Goal: Transaction & Acquisition: Purchase product/service

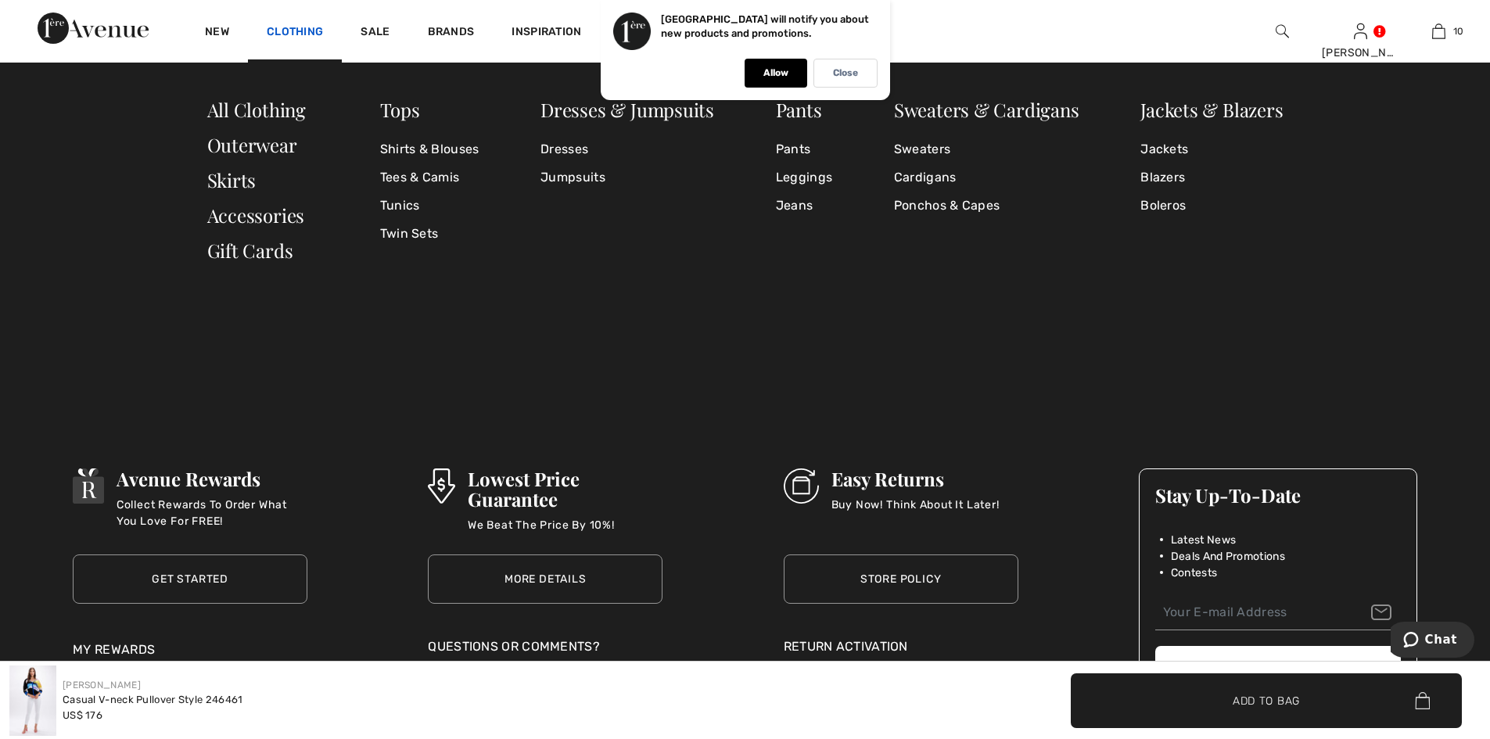
click at [279, 32] on link "Clothing" at bounding box center [295, 33] width 56 height 16
click at [456, 149] on link "Shirts & Blouses" at bounding box center [429, 149] width 99 height 28
click at [454, 149] on link "Shirts & Blouses" at bounding box center [429, 149] width 99 height 28
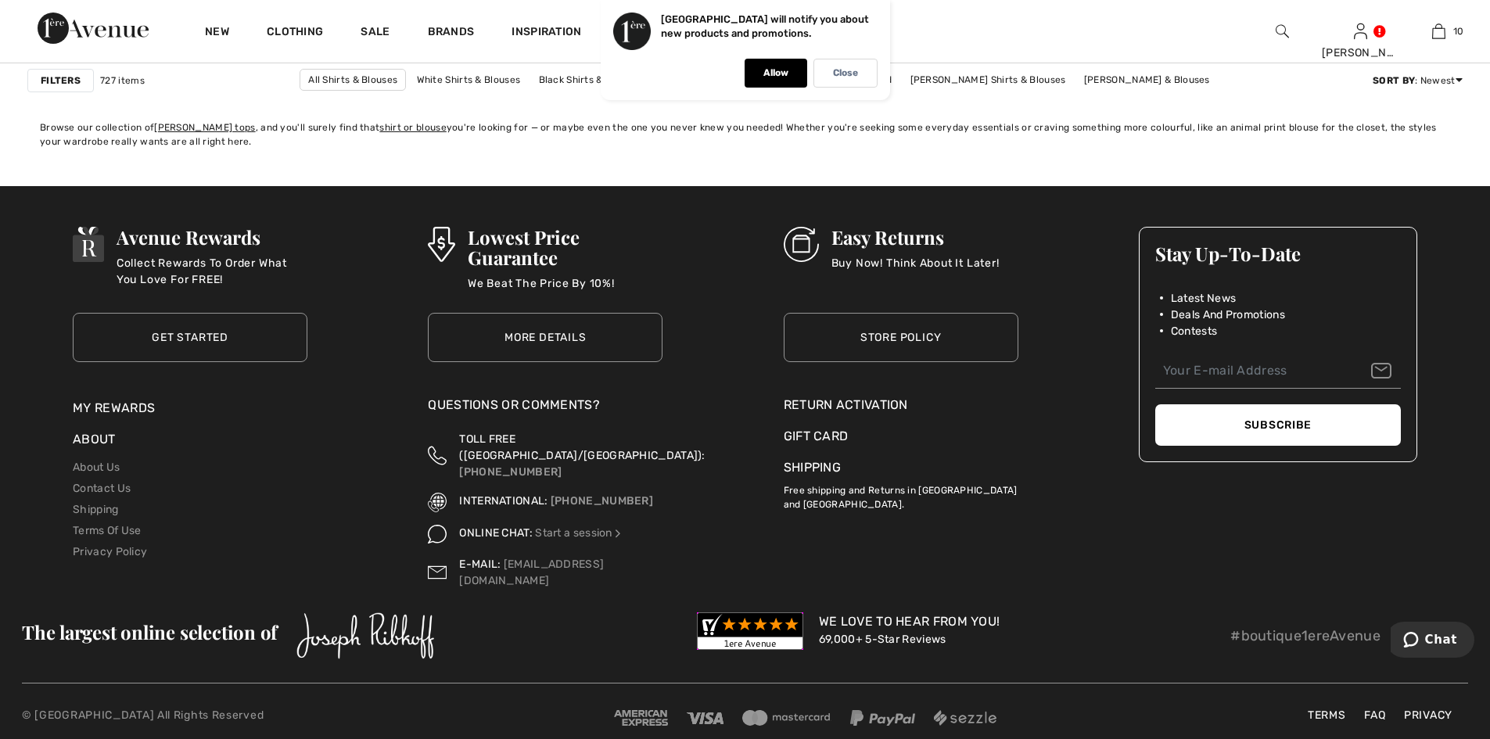
scroll to position [8939, 0]
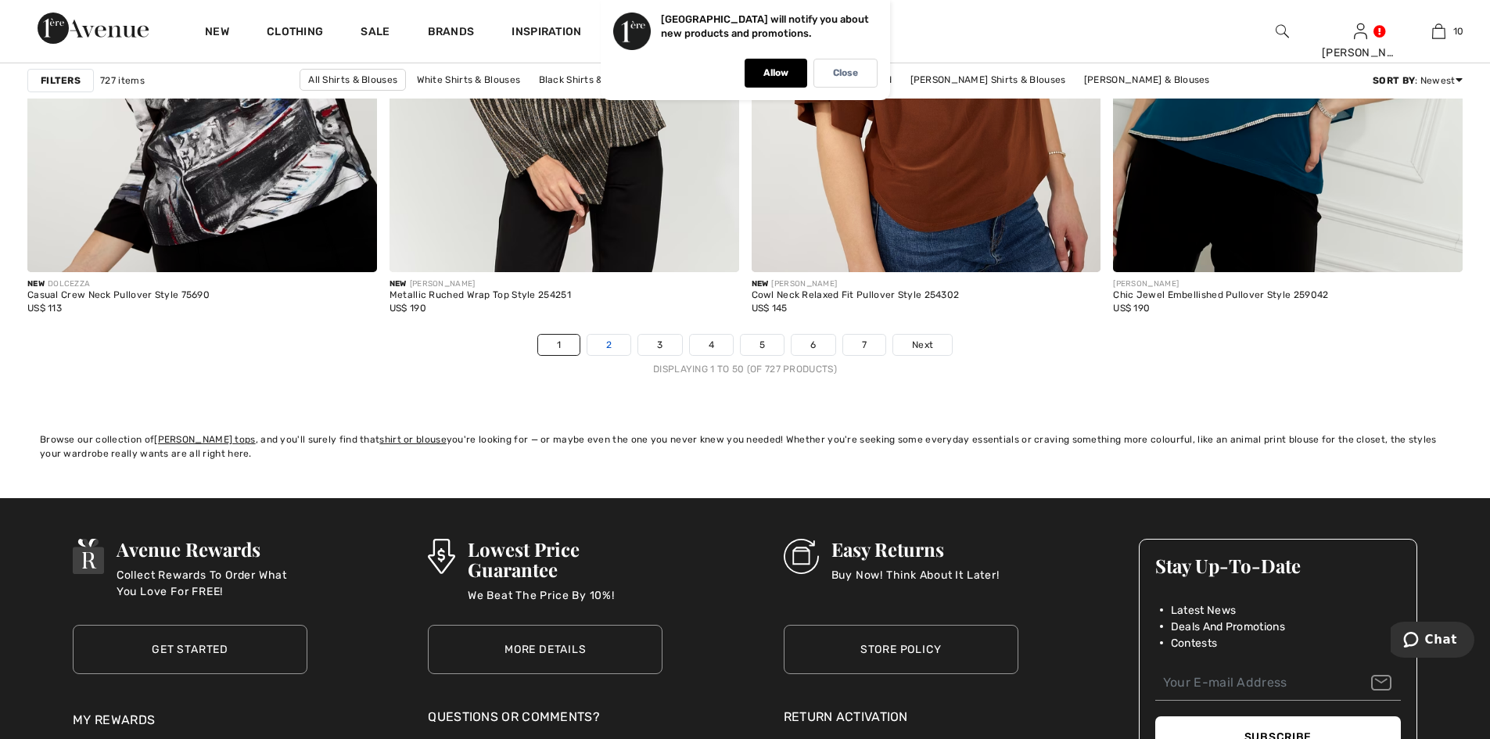
click at [616, 342] on link "2" at bounding box center [608, 345] width 43 height 20
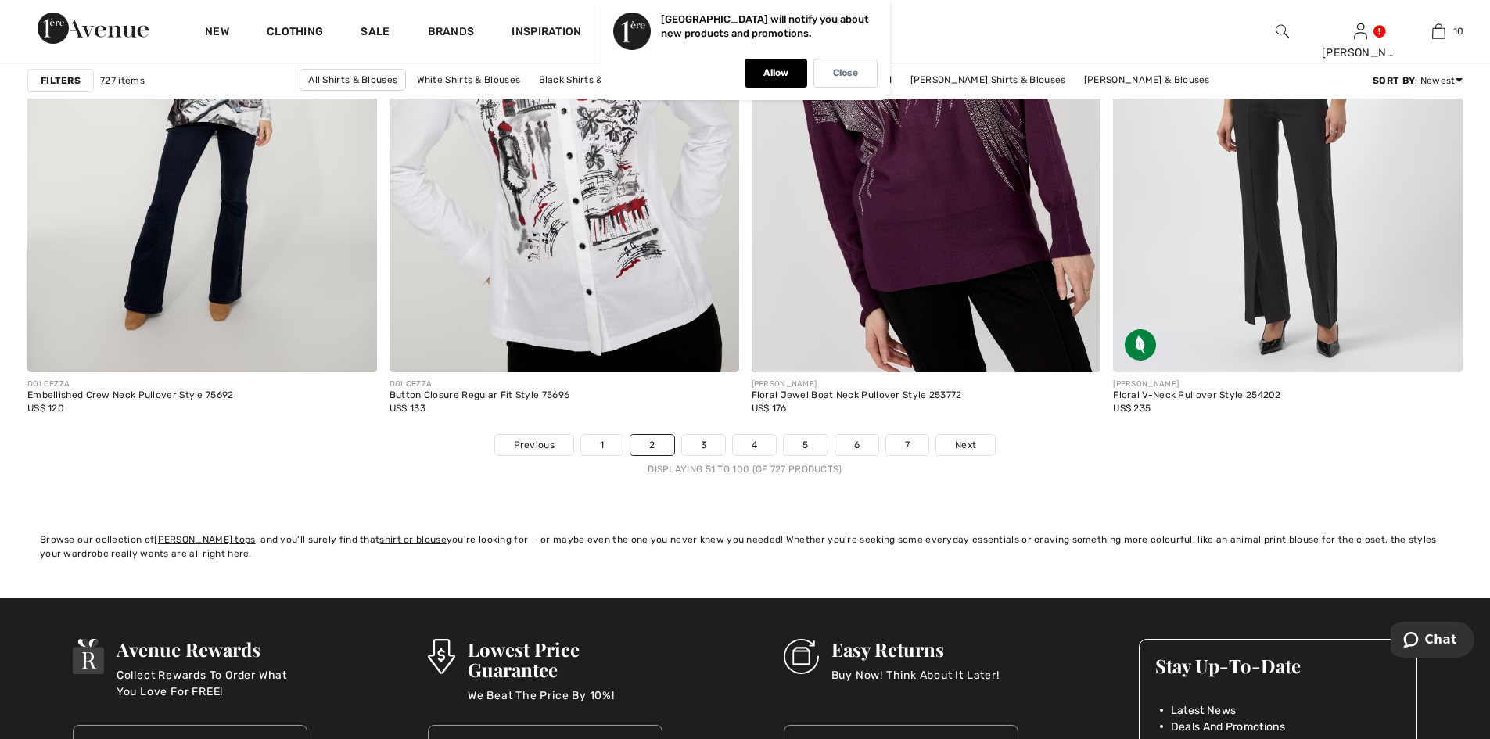
scroll to position [8838, 0]
click at [703, 451] on link "3" at bounding box center [703, 446] width 43 height 20
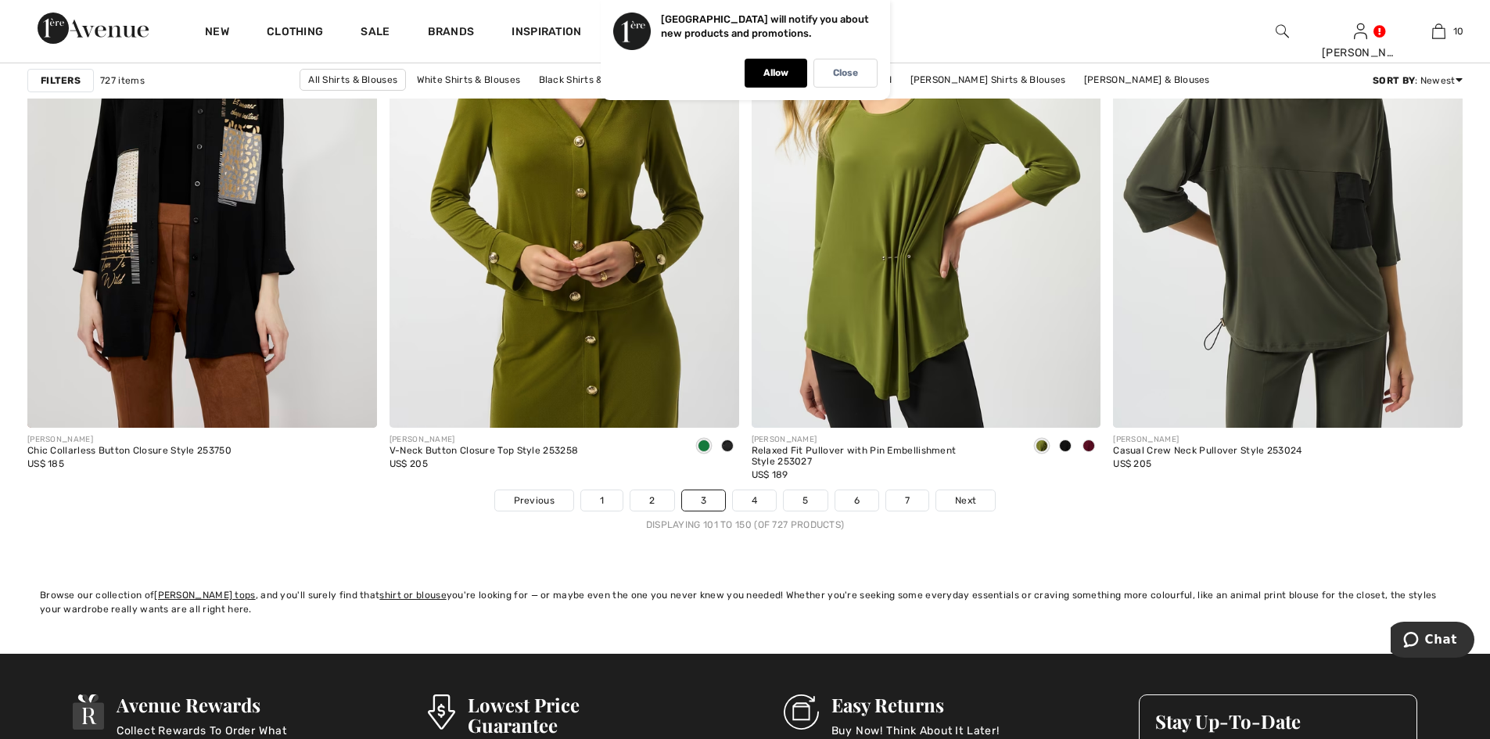
scroll to position [8760, 0]
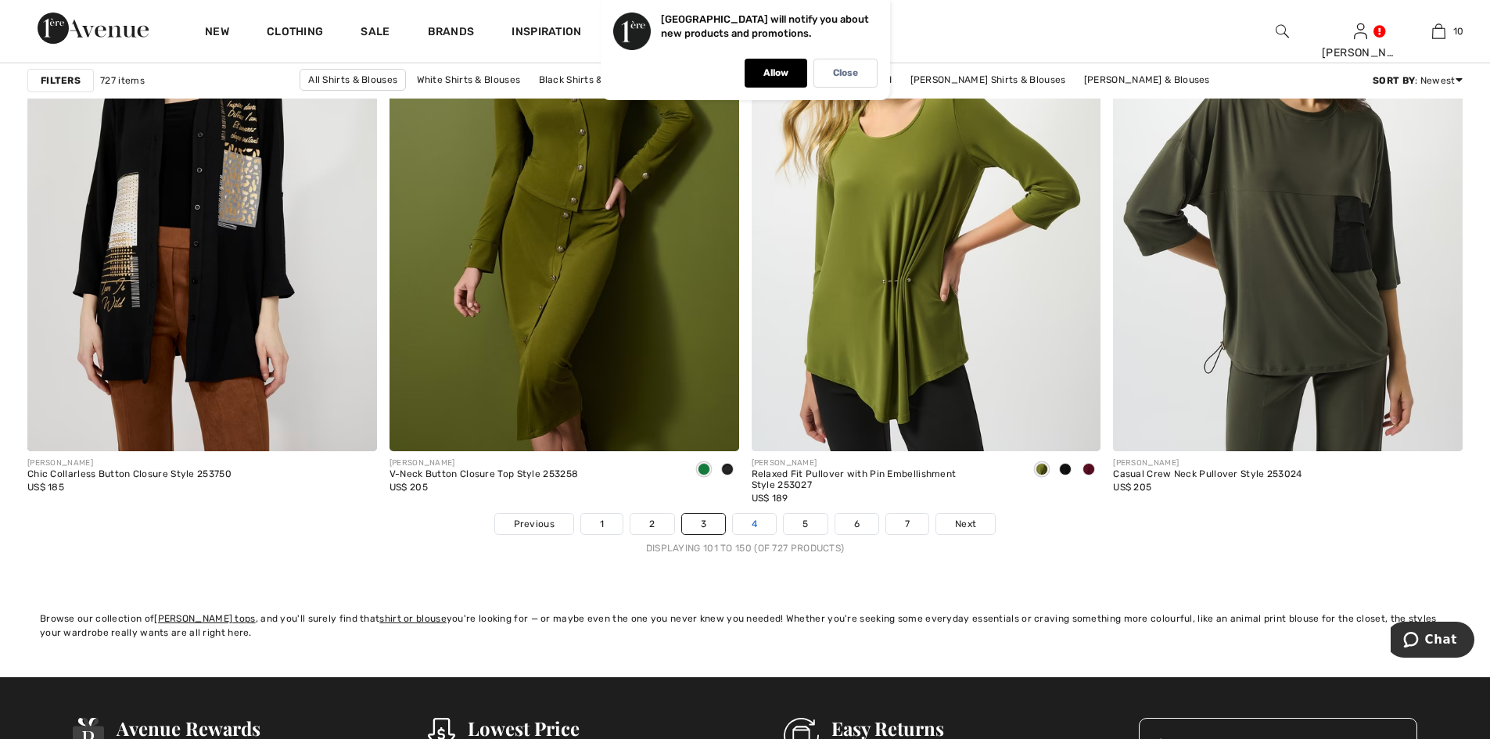
click at [749, 520] on link "4" at bounding box center [754, 524] width 43 height 20
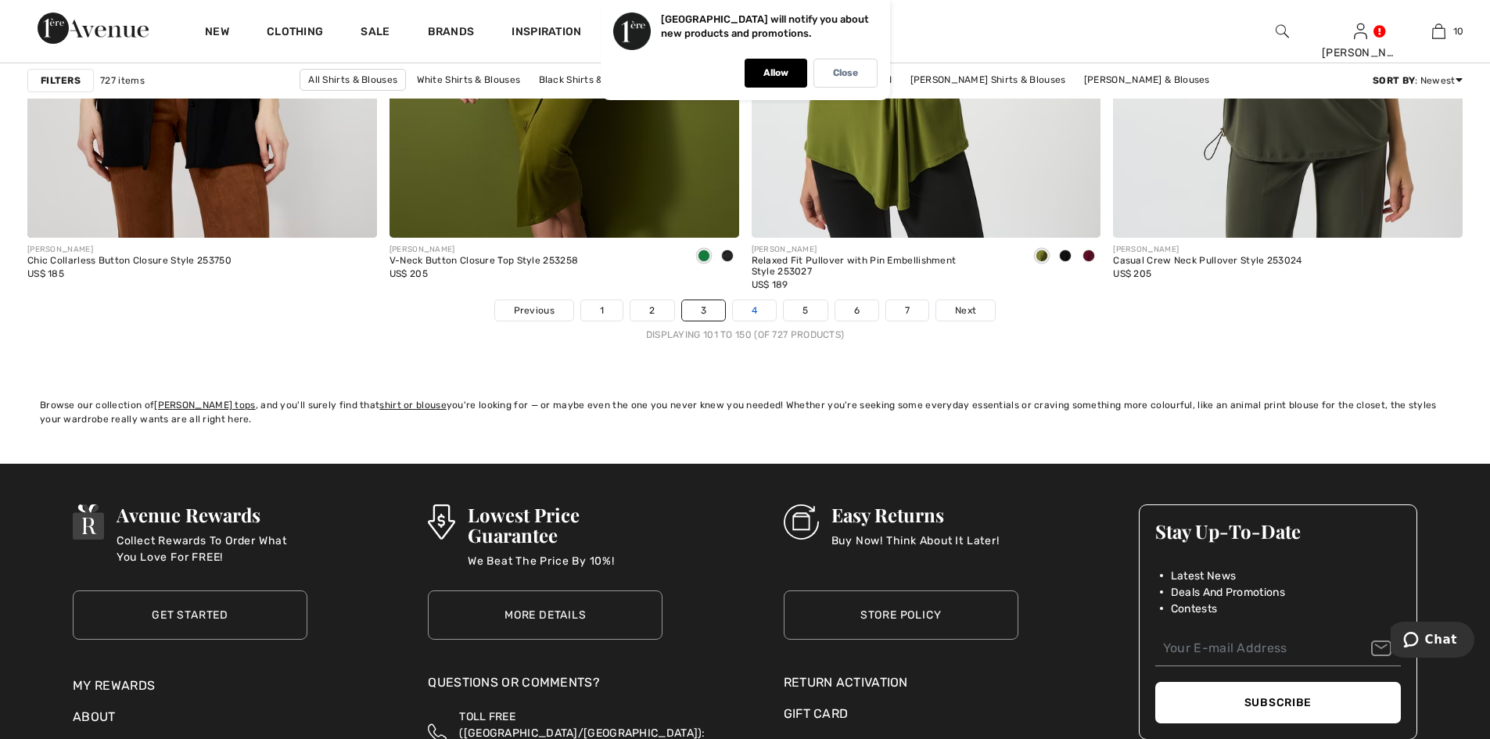
scroll to position [8995, 0]
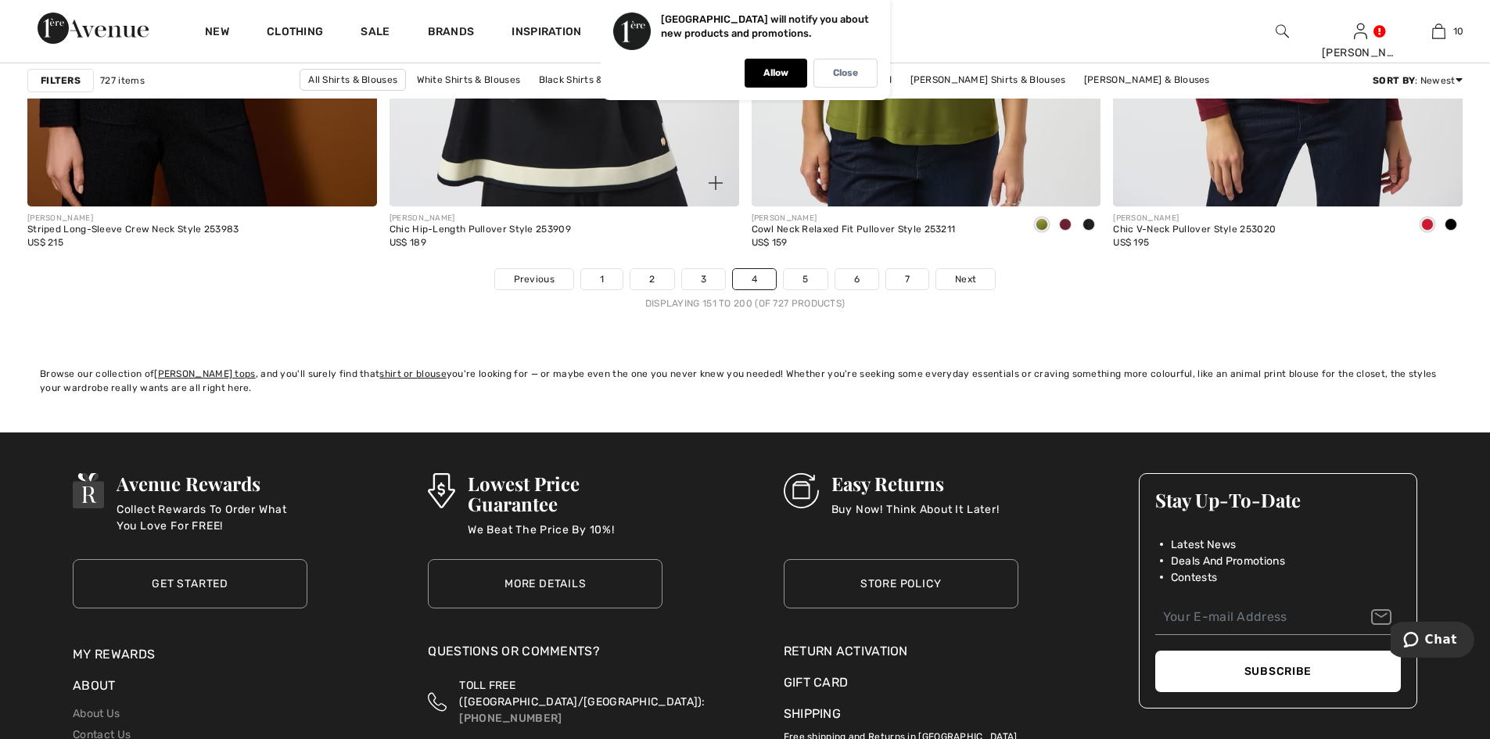
scroll to position [8861, 0]
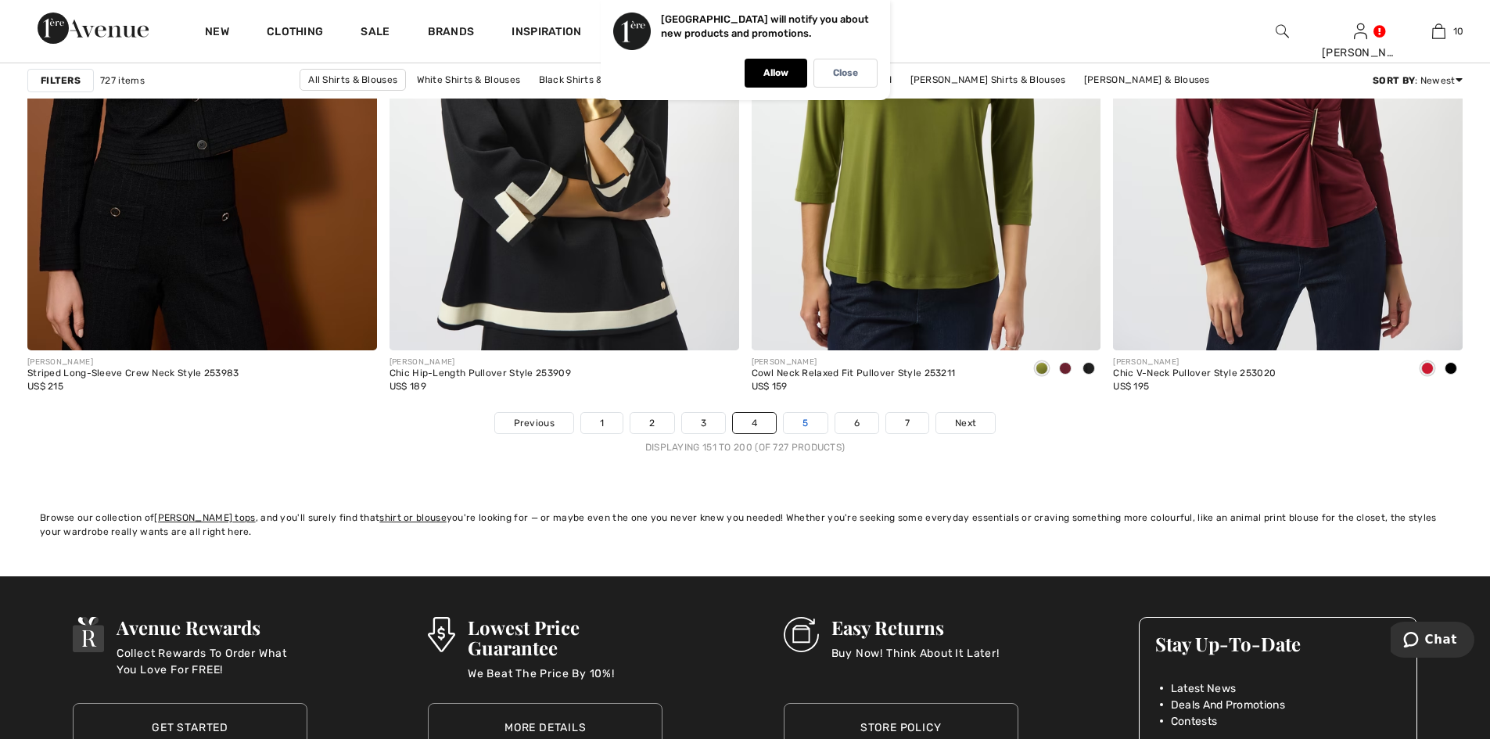
click at [808, 419] on link "5" at bounding box center [805, 423] width 43 height 20
click at [808, 418] on link "5" at bounding box center [805, 423] width 43 height 20
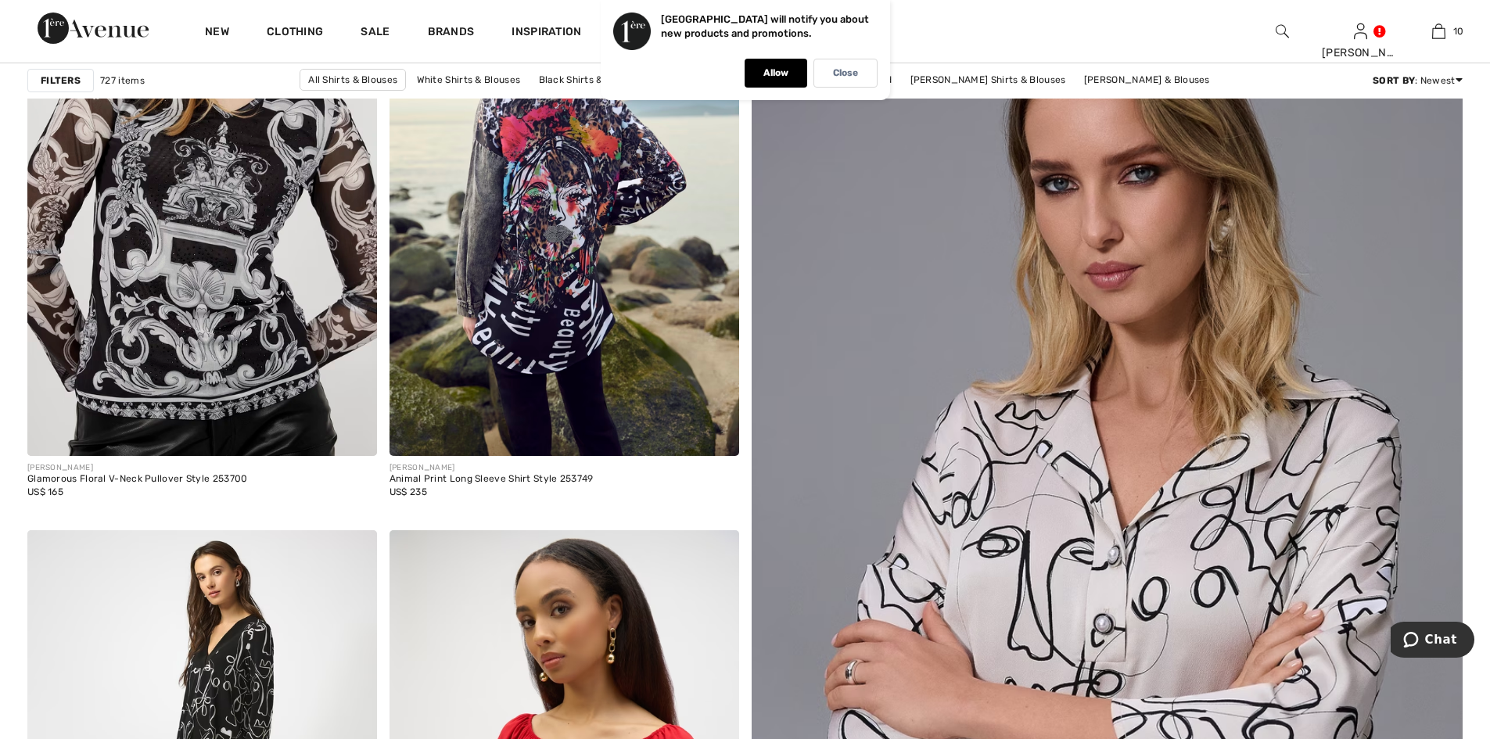
scroll to position [313, 0]
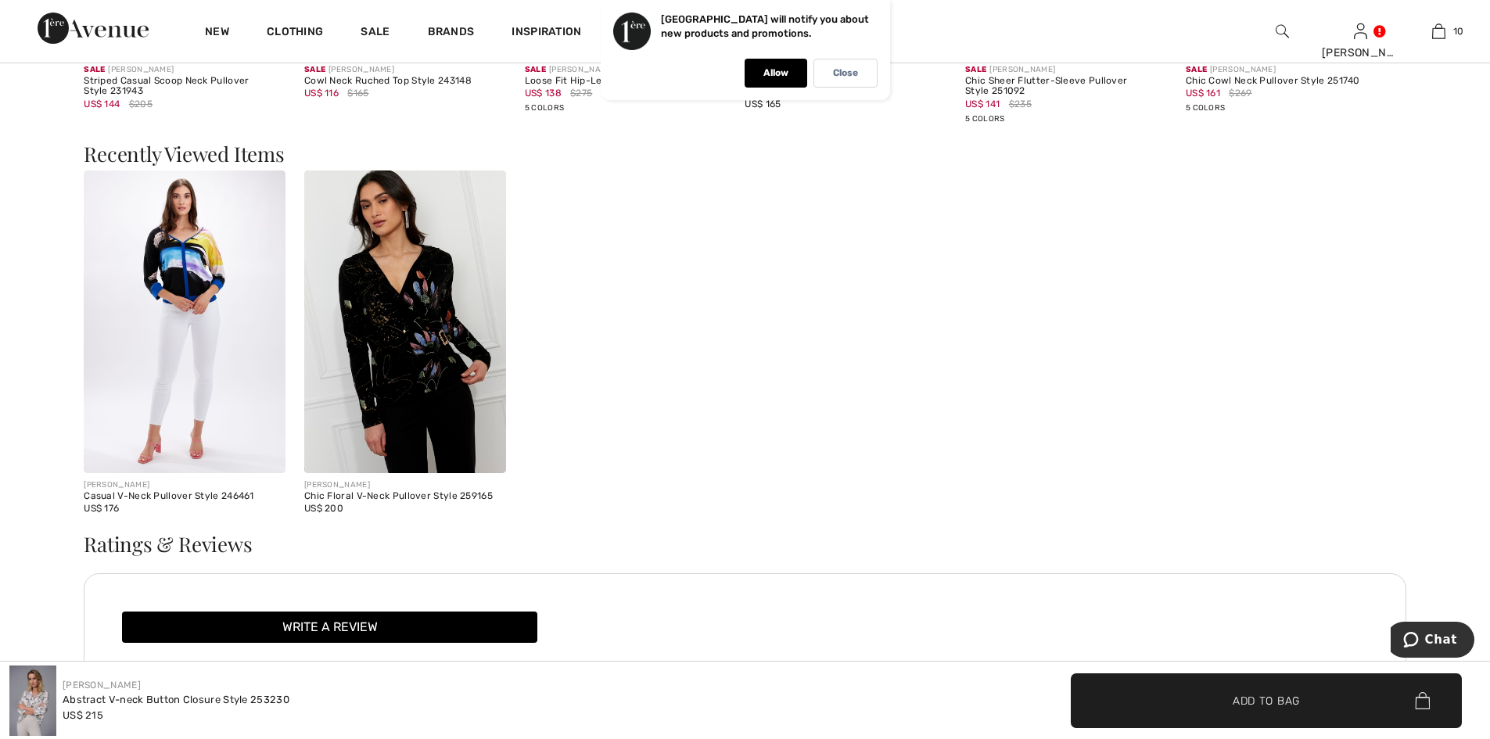
scroll to position [2581, 0]
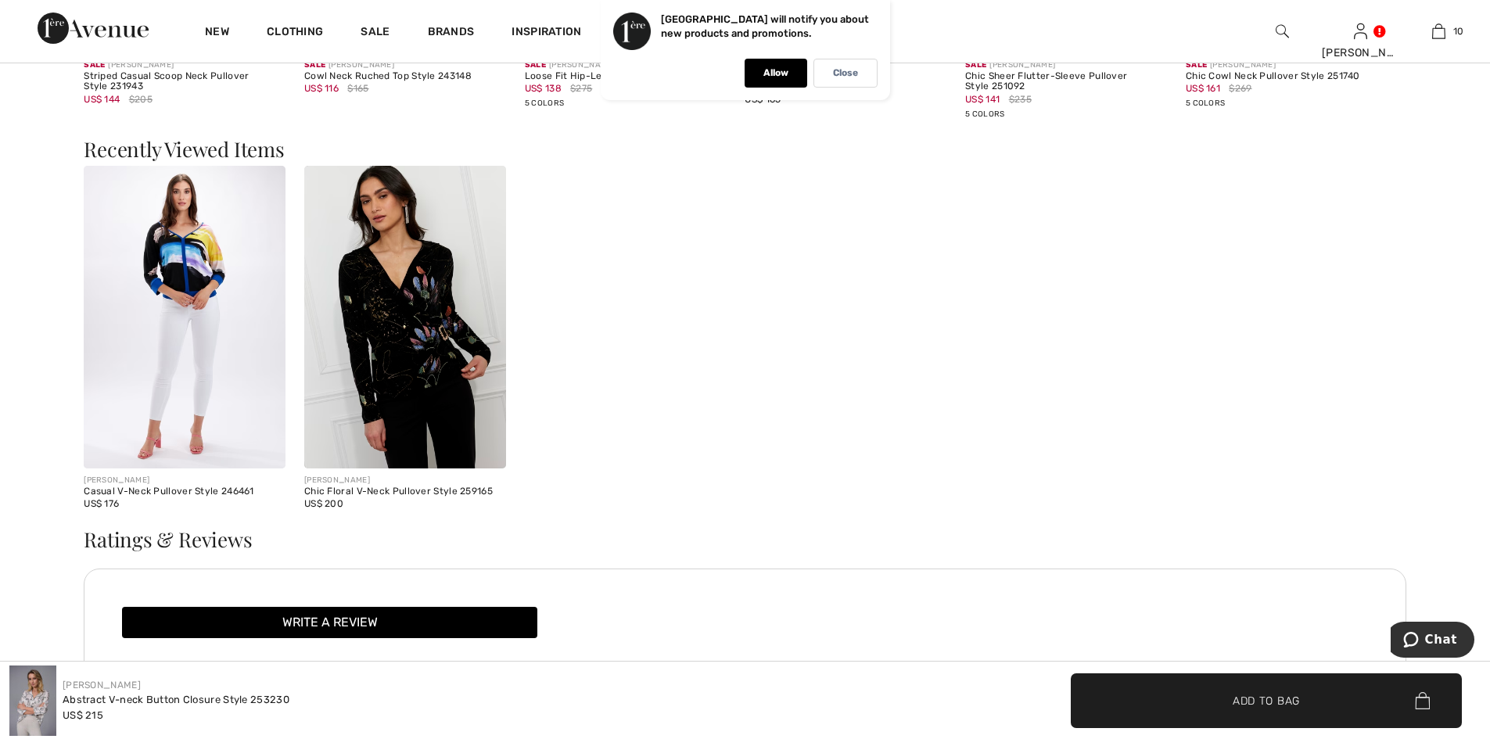
click at [398, 351] on img at bounding box center [405, 317] width 202 height 303
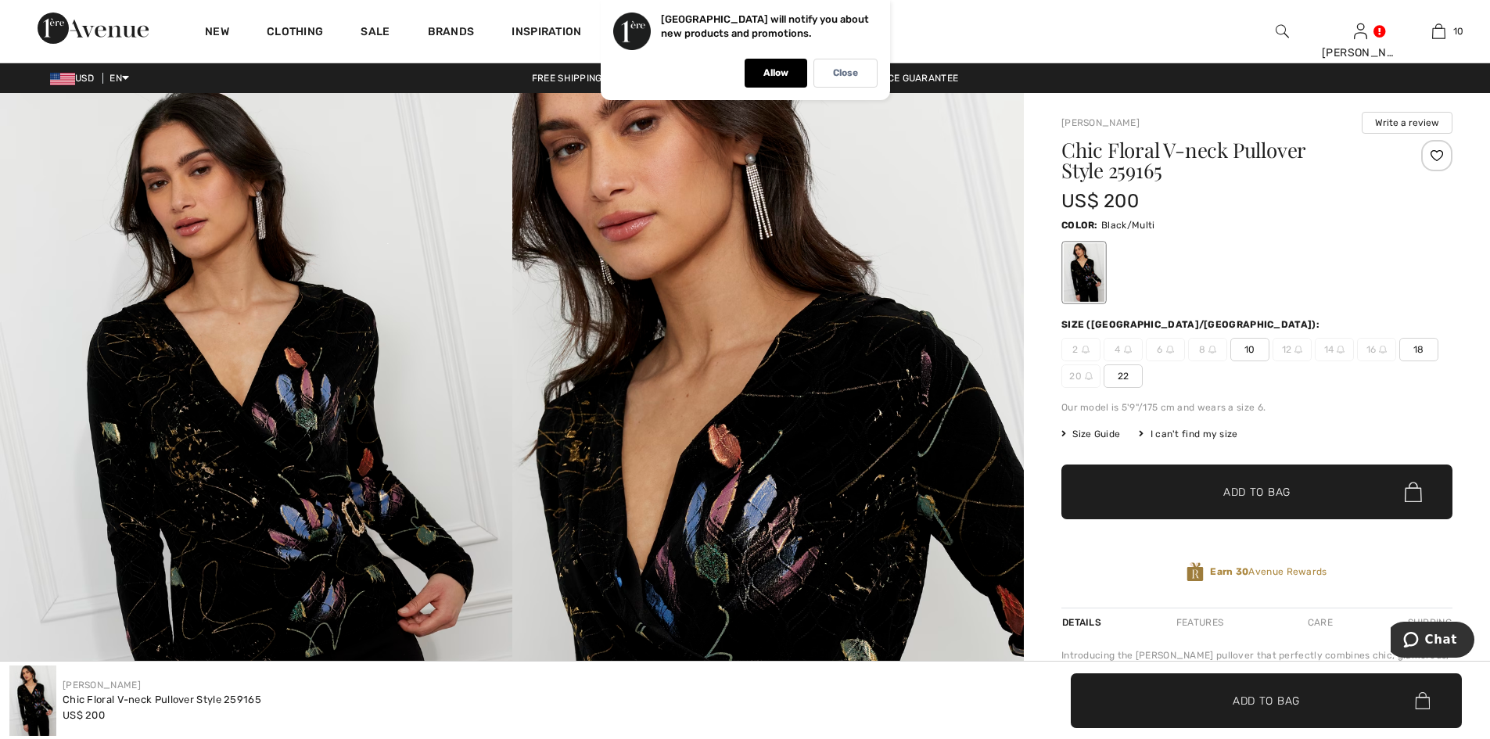
click at [1245, 350] on span "10" at bounding box center [1249, 349] width 39 height 23
click at [1243, 478] on span "✔ Added to Bag Add to Bag" at bounding box center [1256, 492] width 391 height 55
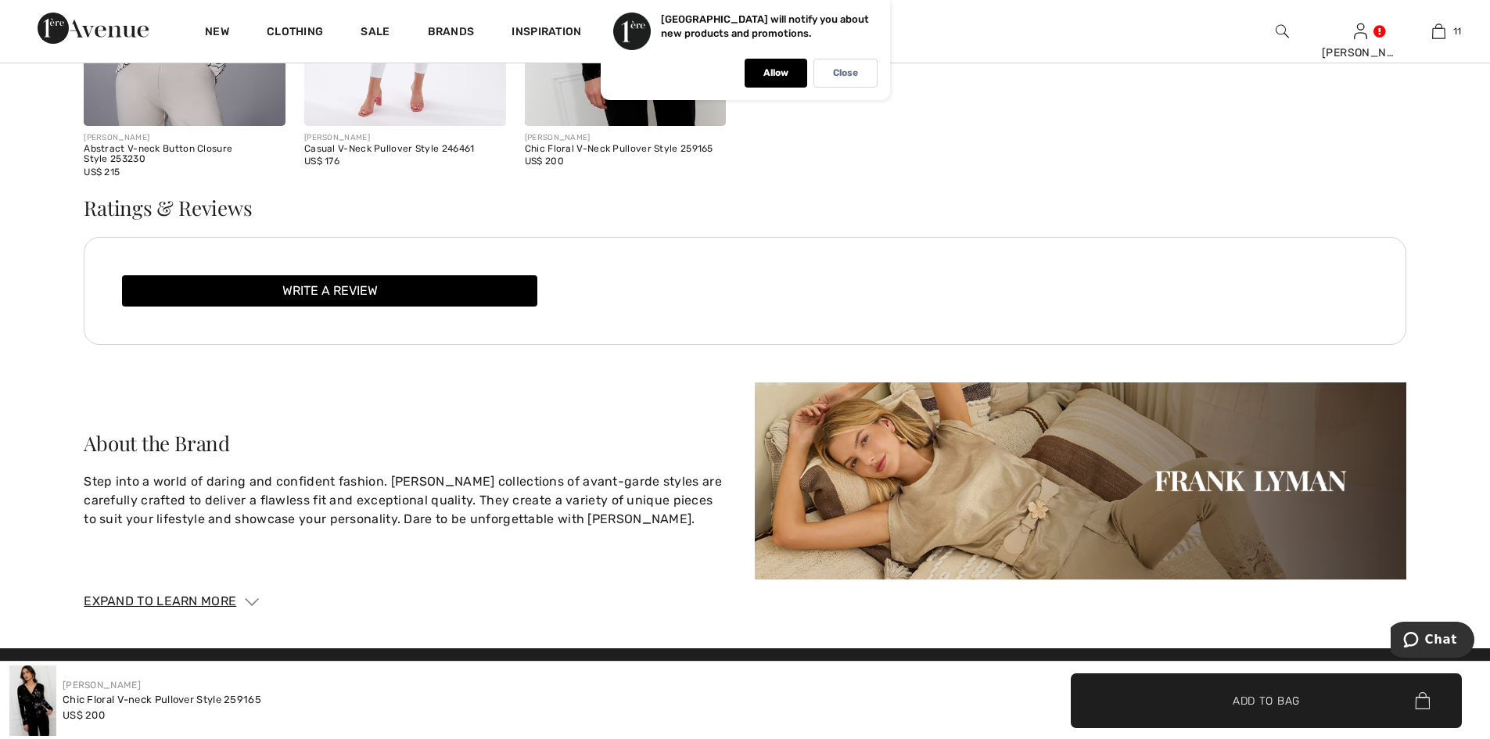
scroll to position [2384, 0]
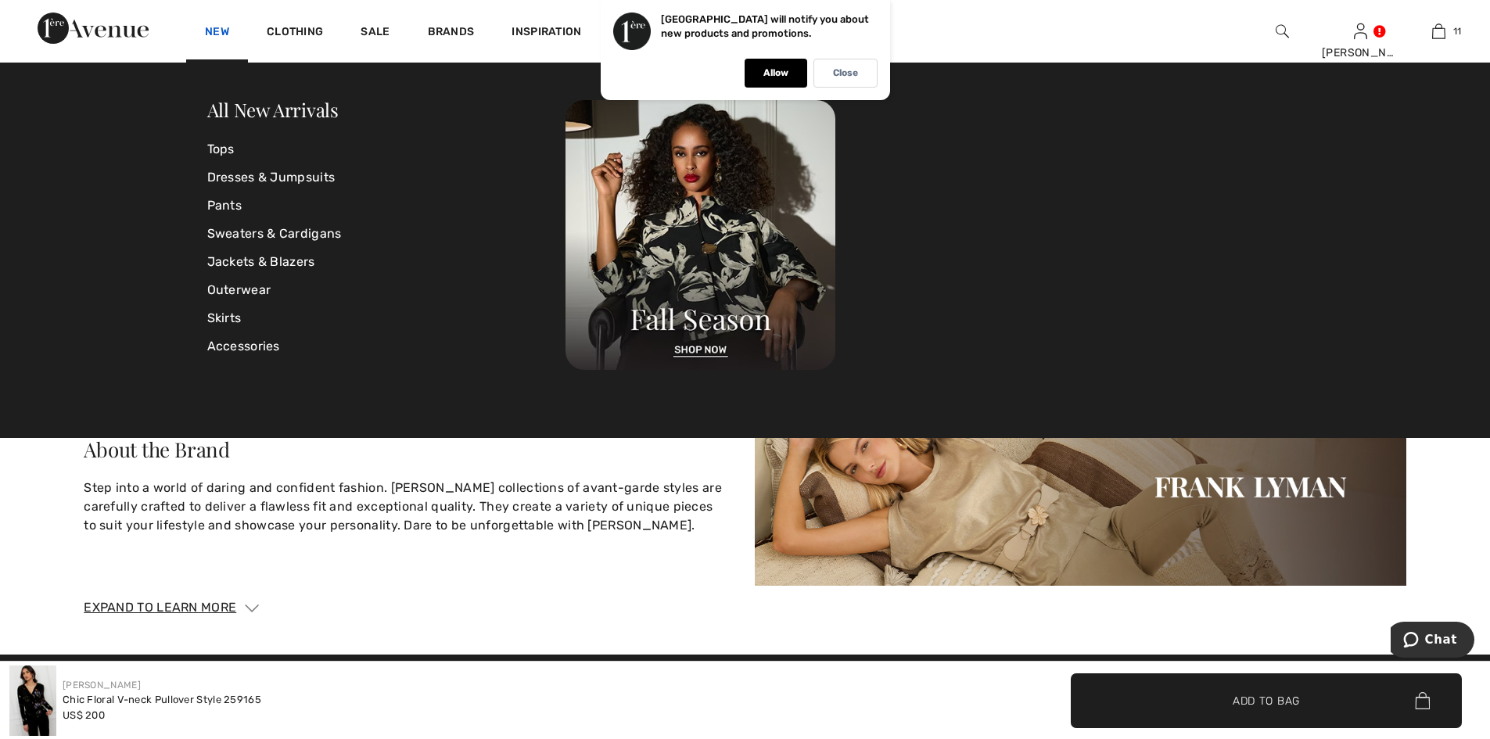
click at [212, 28] on link "New" at bounding box center [217, 33] width 24 height 16
click at [231, 199] on link "Pants" at bounding box center [386, 206] width 359 height 28
click at [229, 188] on link "Dresses & Jumpsuits" at bounding box center [386, 177] width 359 height 28
click at [227, 196] on link "Pants" at bounding box center [386, 206] width 359 height 28
click at [226, 201] on link "Pants" at bounding box center [386, 206] width 359 height 28
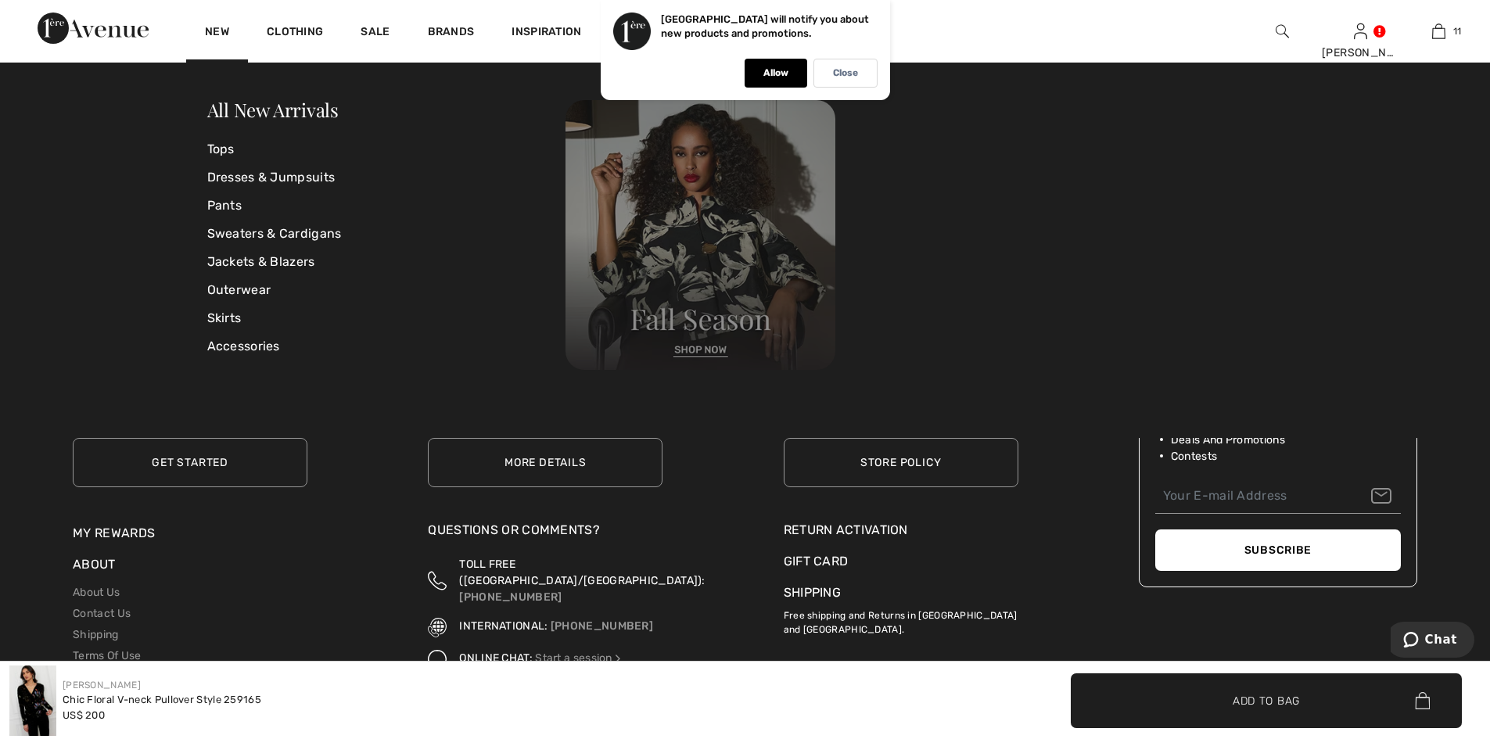
scroll to position [2853, 0]
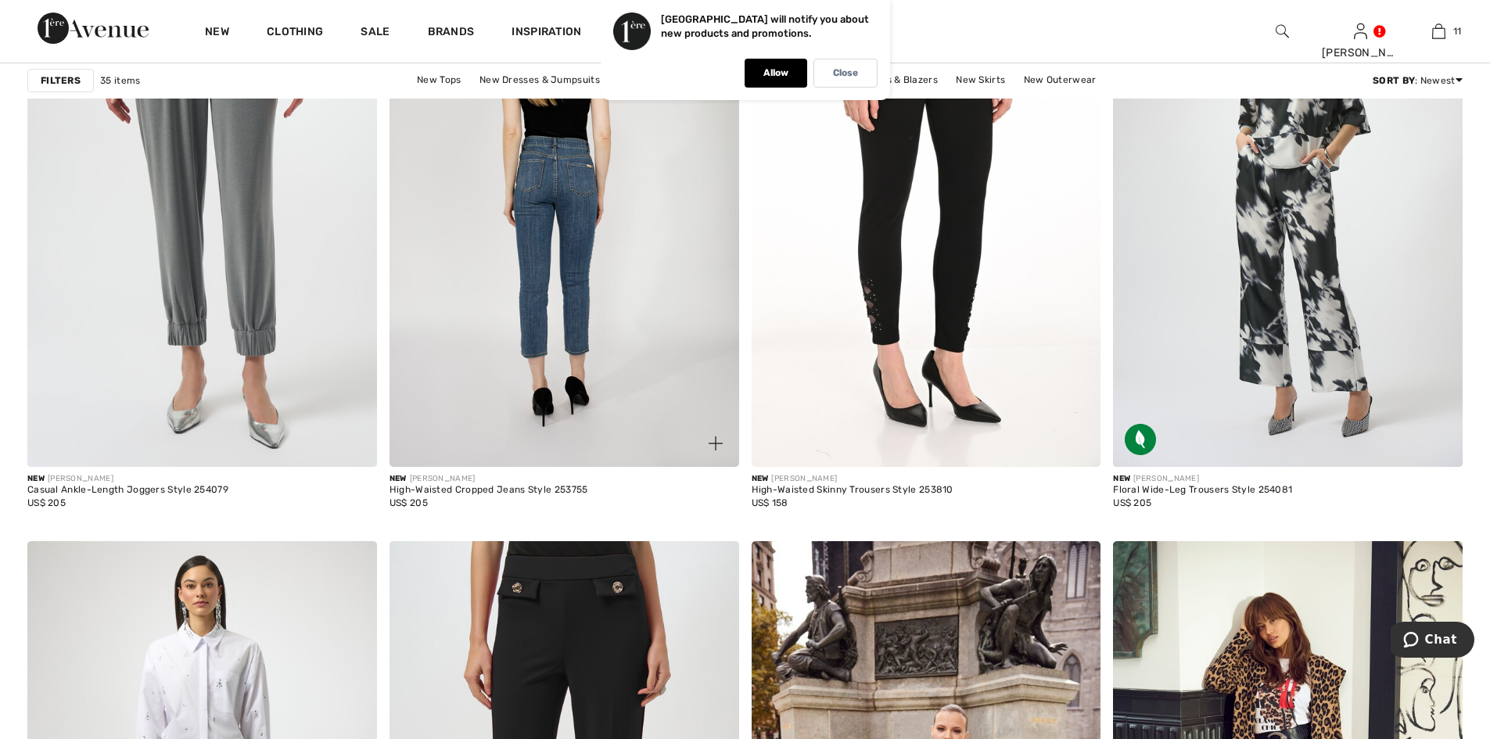
scroll to position [3520, 0]
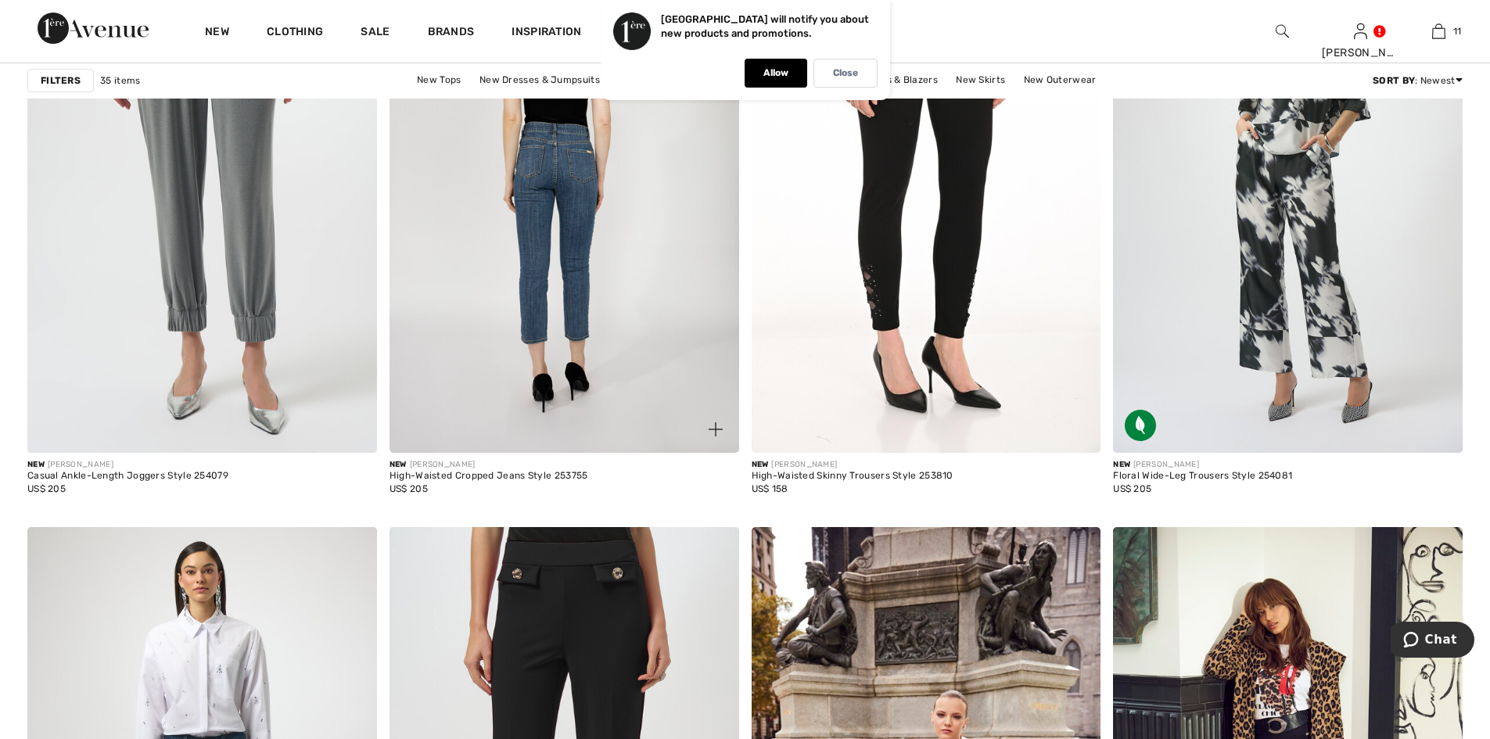
click at [581, 177] on img at bounding box center [565, 191] width 350 height 524
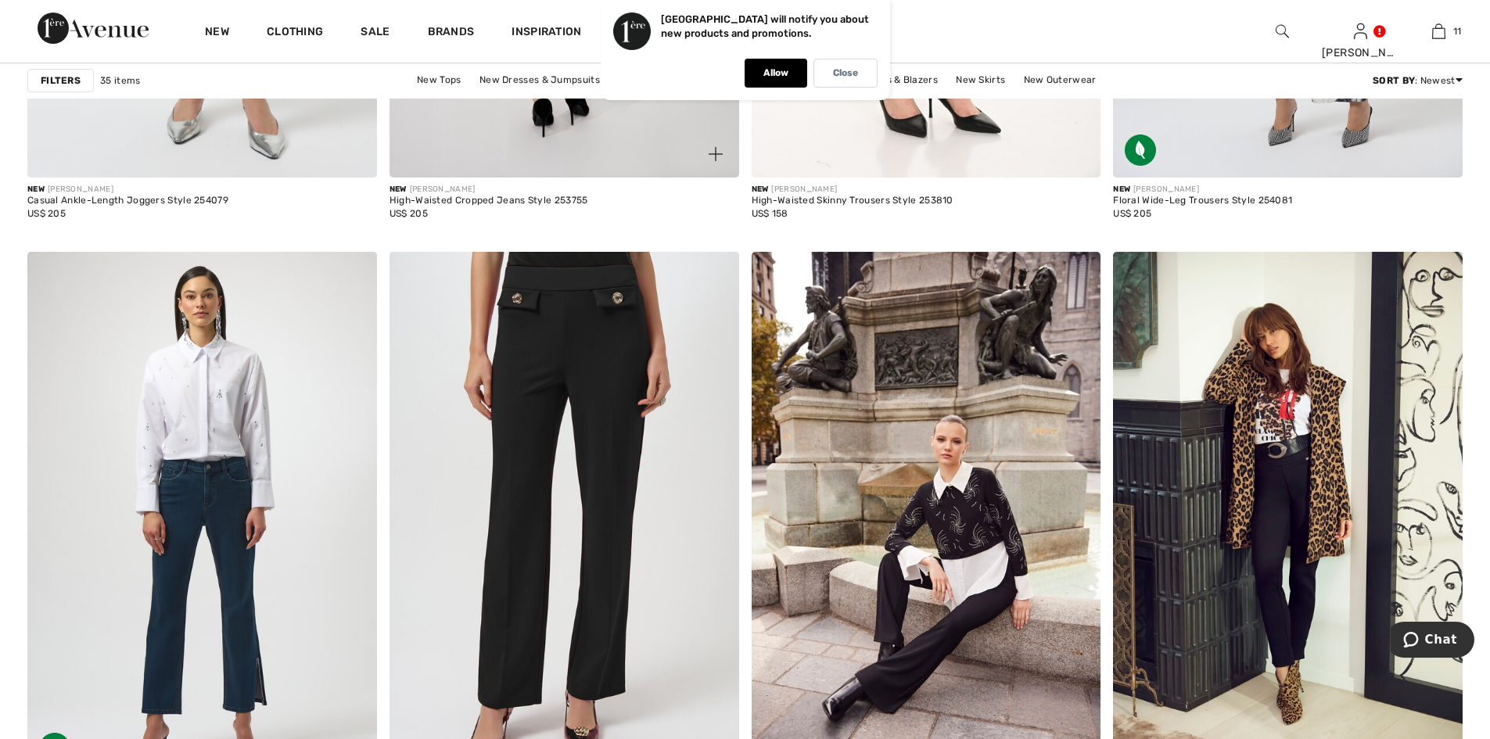
scroll to position [3833, 0]
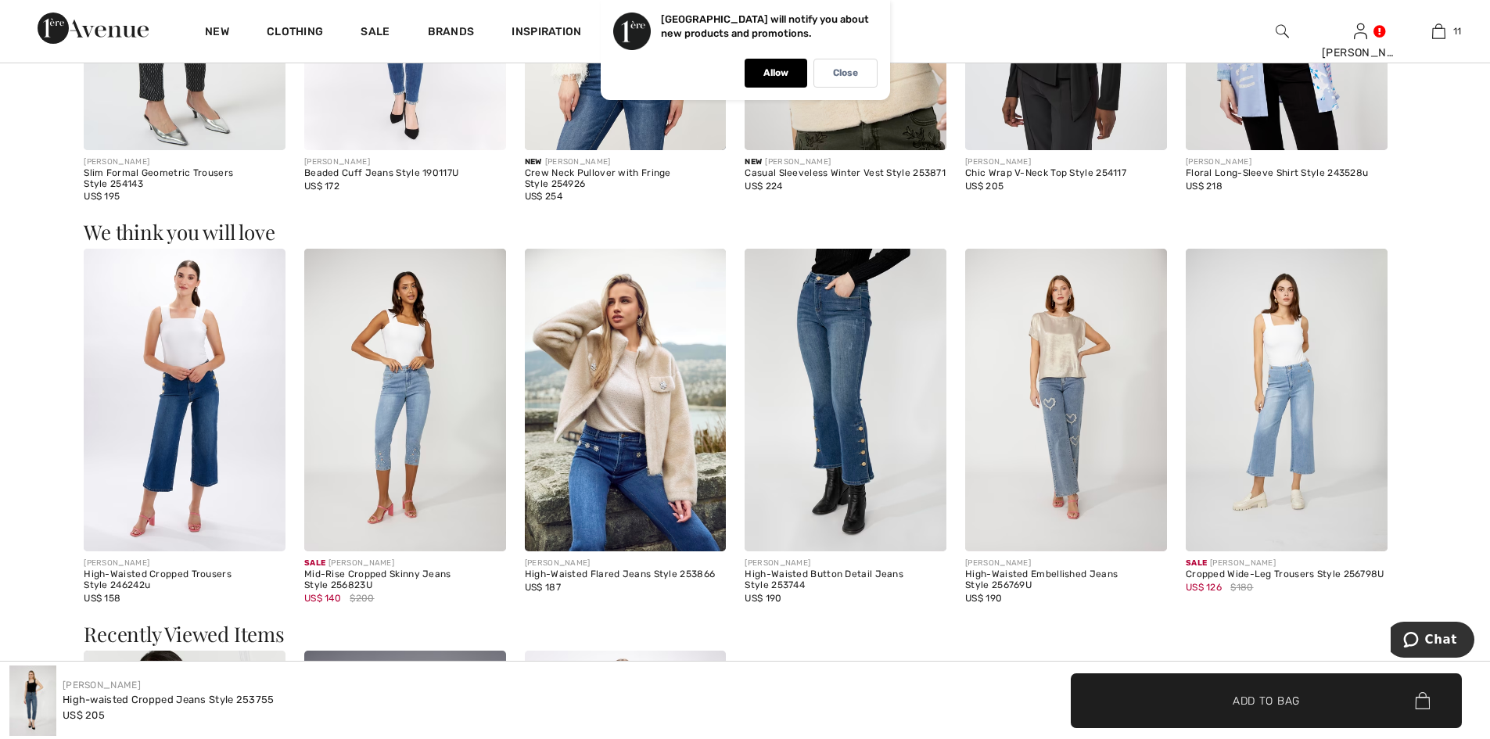
scroll to position [1564, 0]
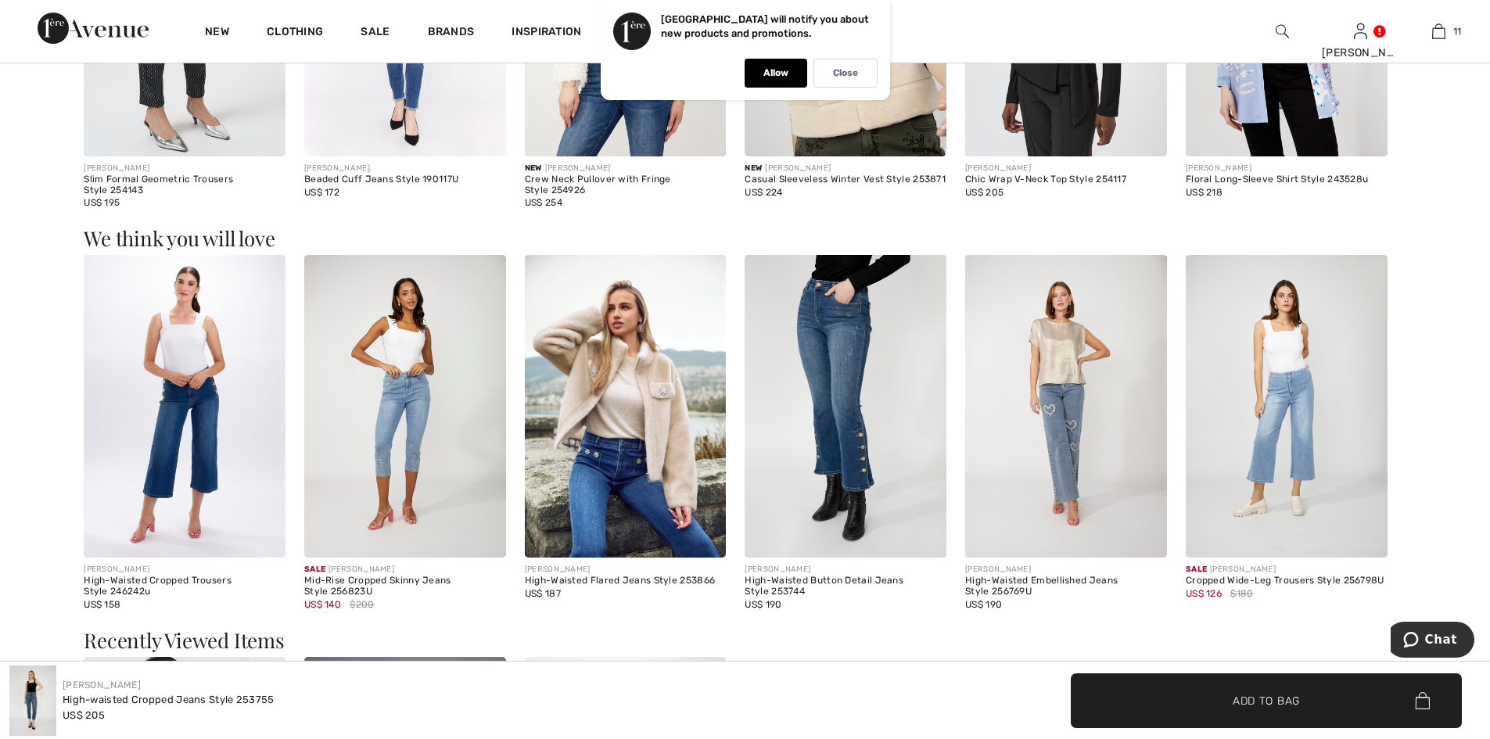
click at [605, 449] on img at bounding box center [626, 406] width 202 height 303
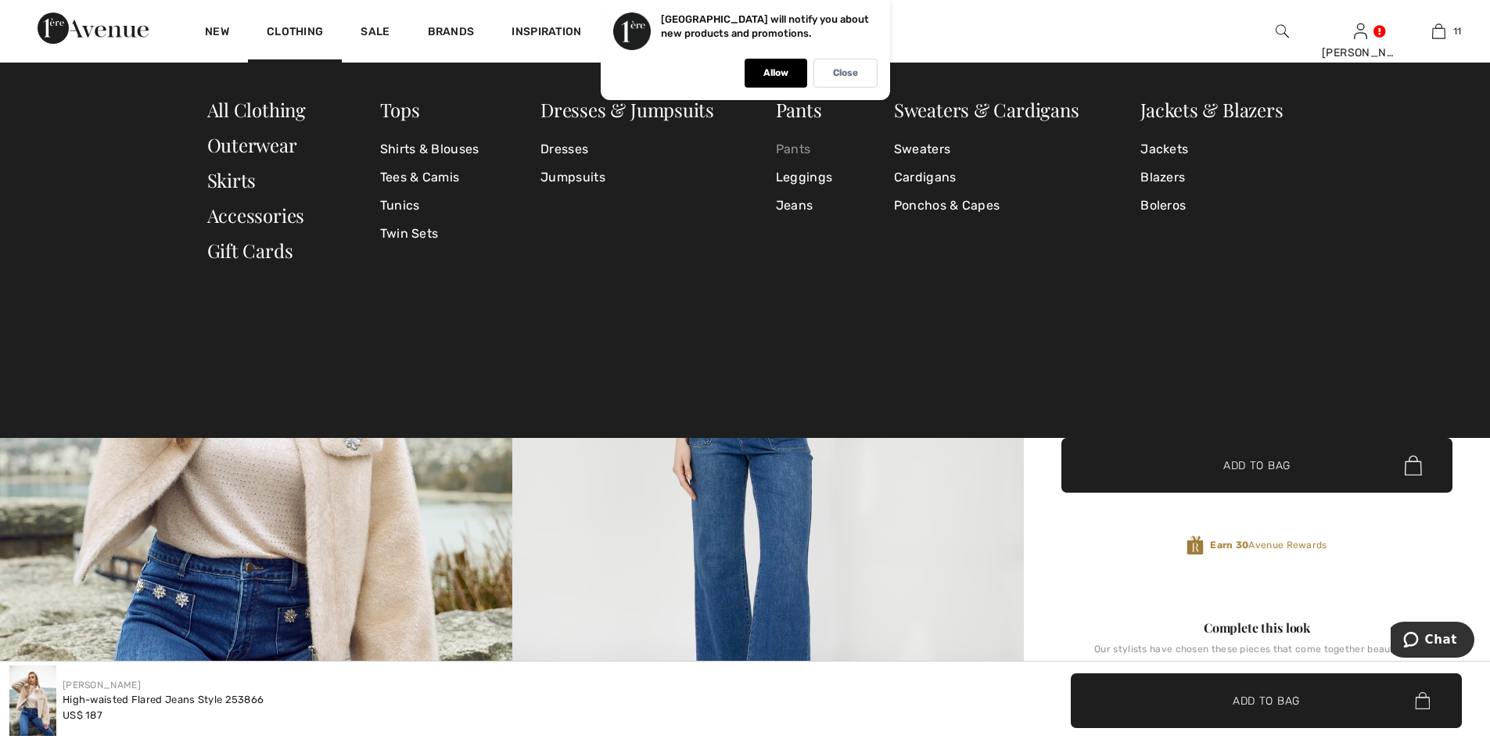
click at [800, 147] on link "Pants" at bounding box center [804, 149] width 56 height 28
click at [798, 147] on link "Pants" at bounding box center [804, 149] width 56 height 28
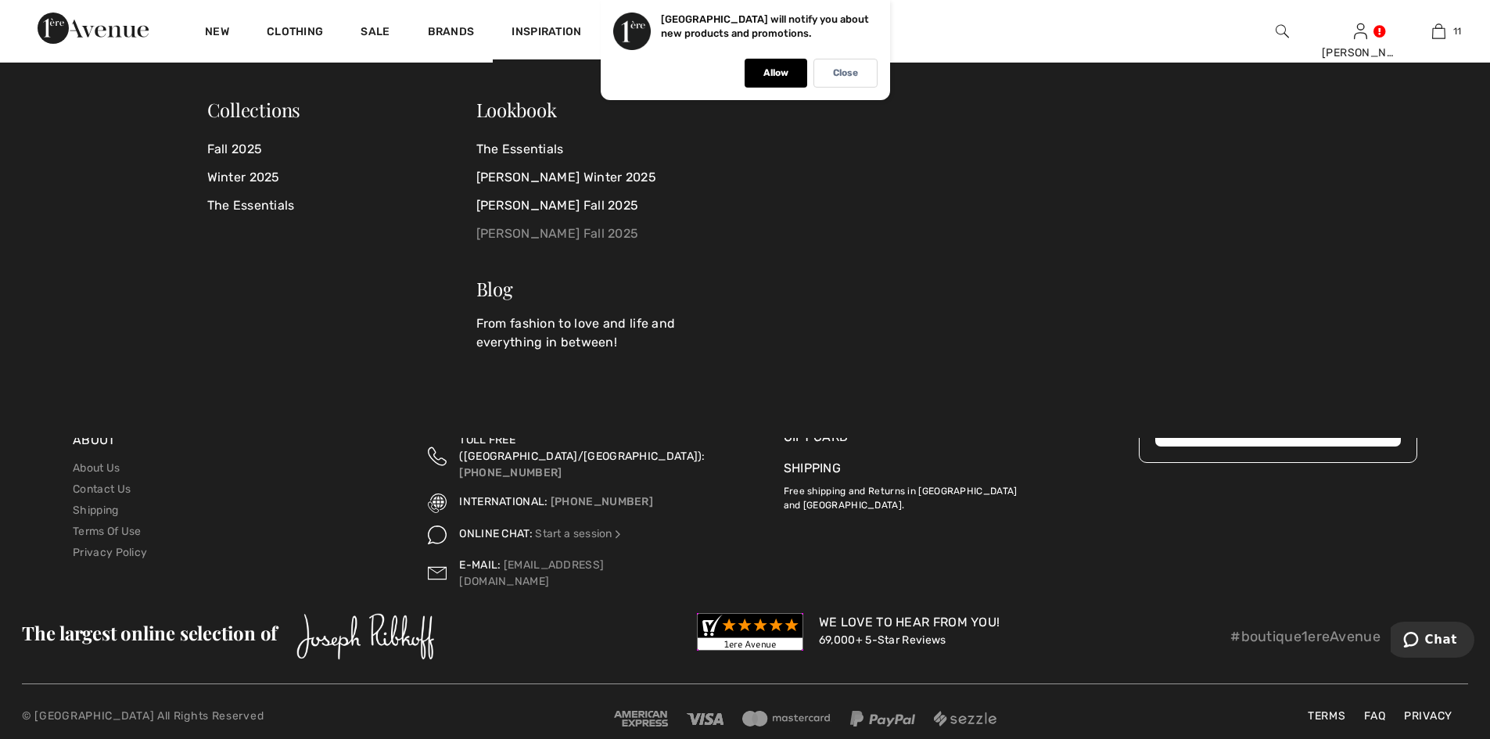
scroll to position [9238, 0]
